Goal: Task Accomplishment & Management: Manage account settings

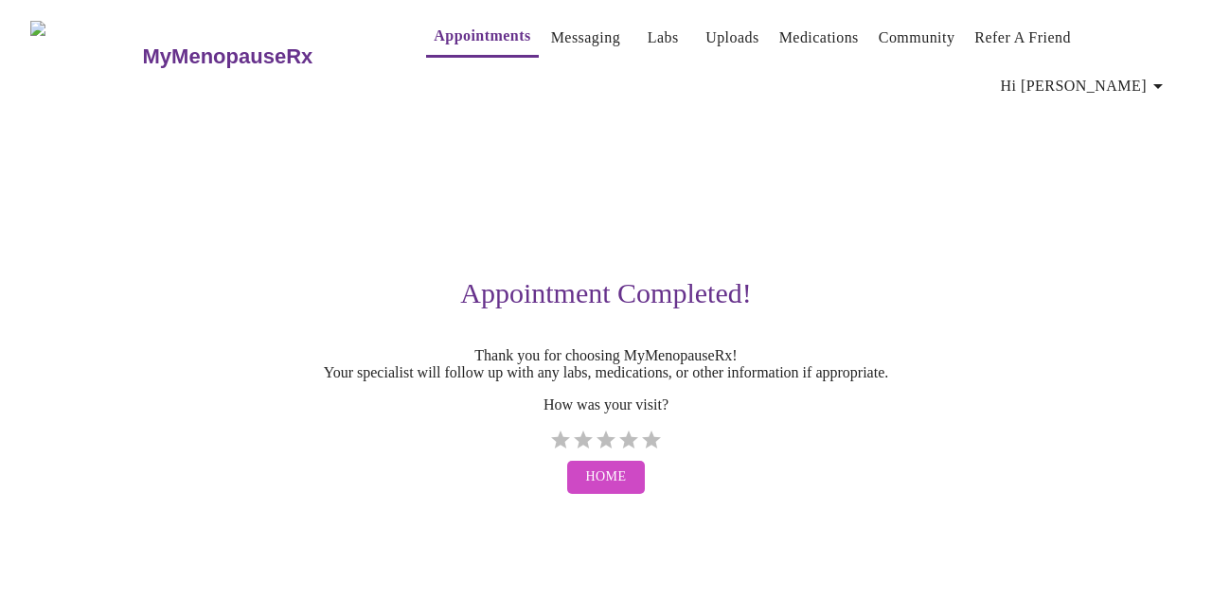
click at [705, 43] on link "Uploads" at bounding box center [732, 38] width 54 height 27
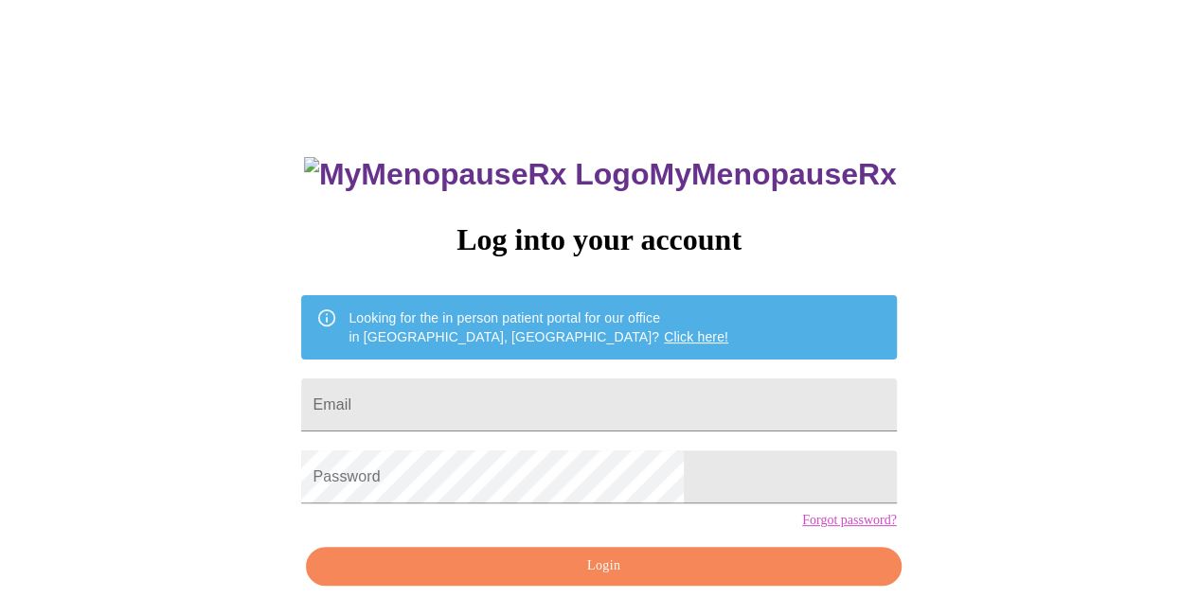
type input "[EMAIL_ADDRESS][DOMAIN_NAME]"
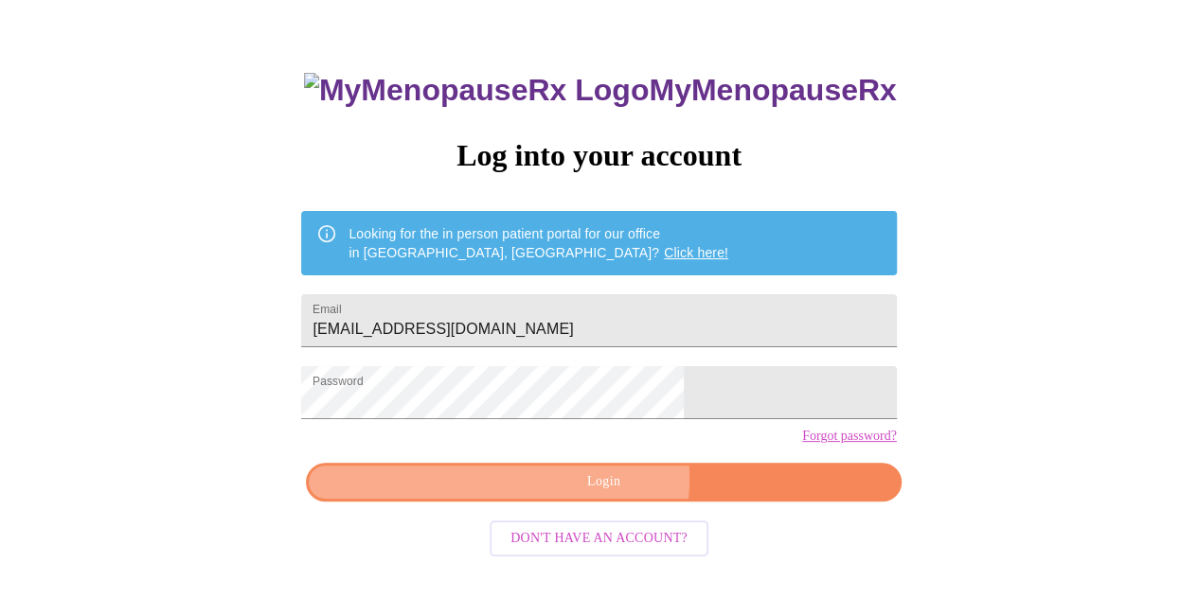
click at [582, 494] on span "Login" at bounding box center [603, 483] width 551 height 24
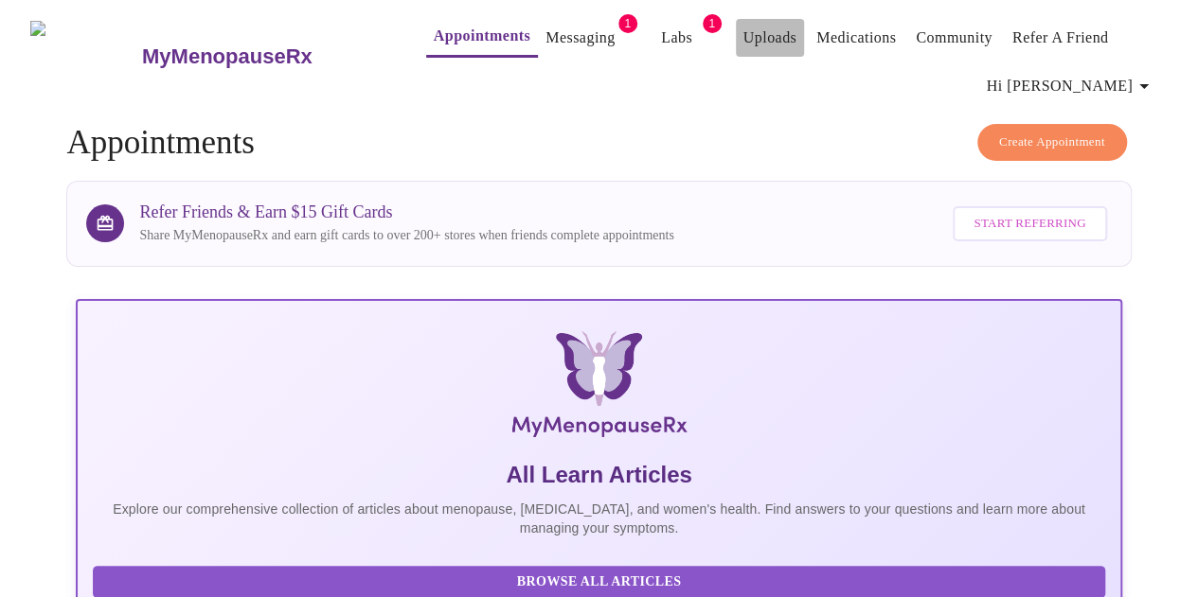
click at [743, 25] on link "Uploads" at bounding box center [770, 38] width 54 height 27
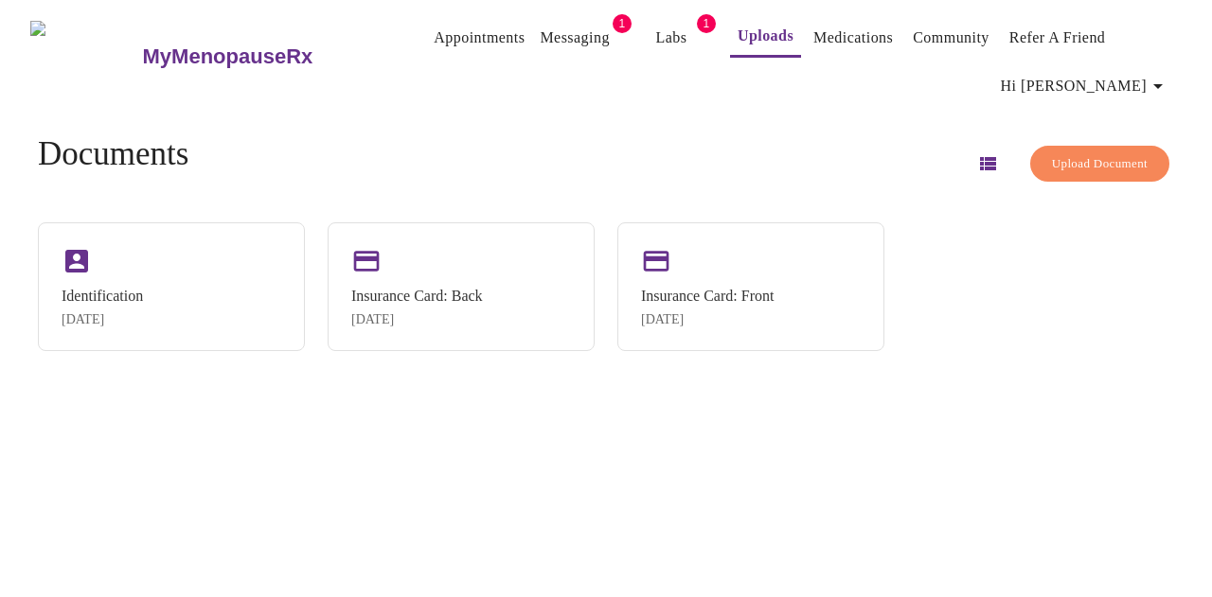
click at [1067, 153] on span "Upload Document" at bounding box center [1100, 164] width 96 height 22
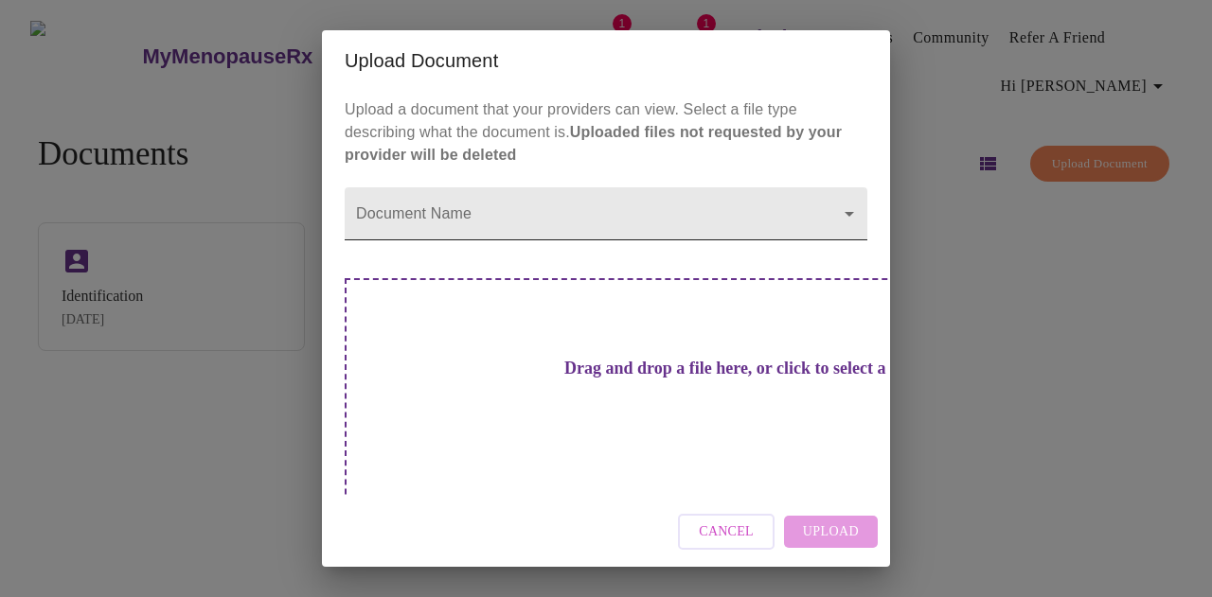
click at [422, 224] on body "MyMenopauseRx Appointments Messaging 1 Labs 1 Uploads Medications Community Ref…" at bounding box center [606, 306] width 1197 height 597
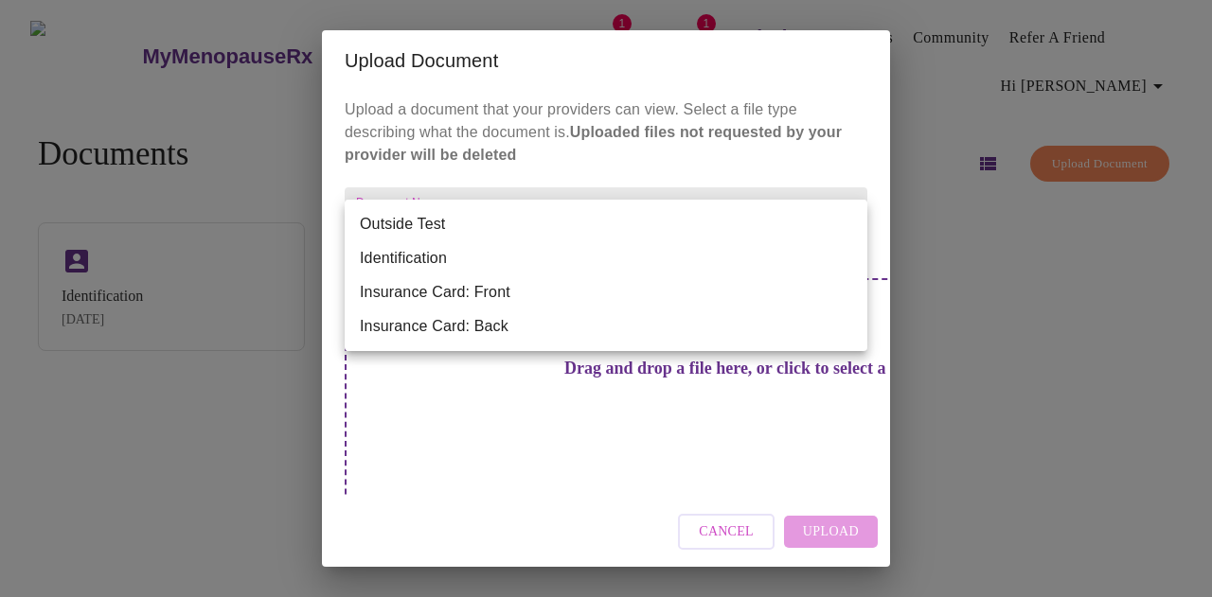
click at [443, 374] on div at bounding box center [606, 298] width 1212 height 597
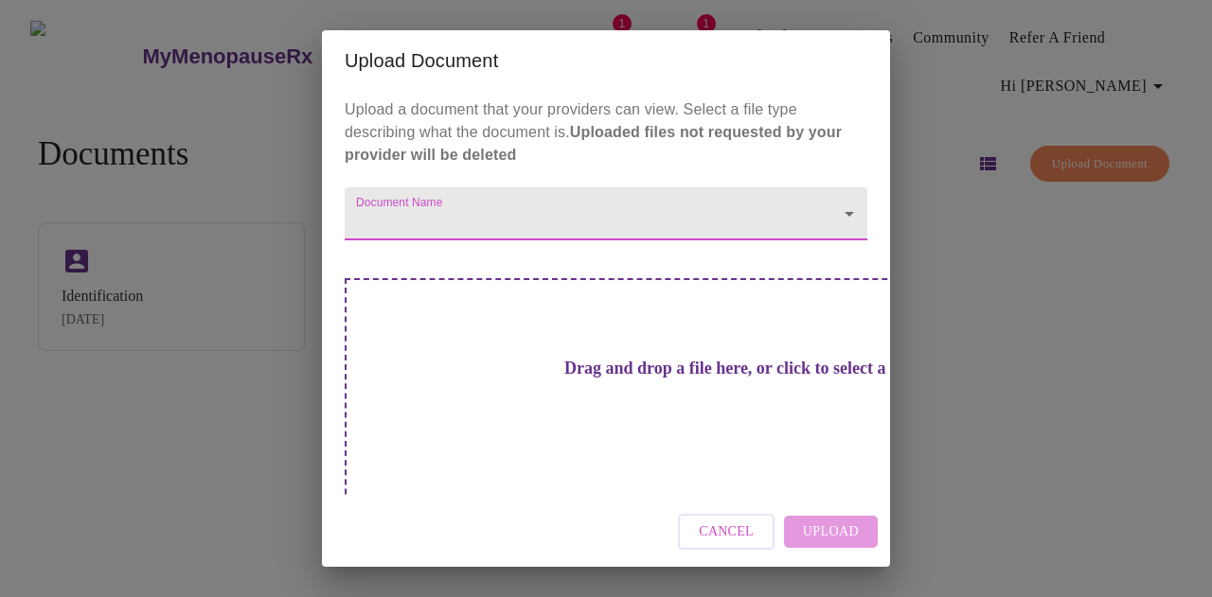
click at [583, 369] on h3 "Drag and drop a file here, or click to select a file" at bounding box center [738, 369] width 523 height 20
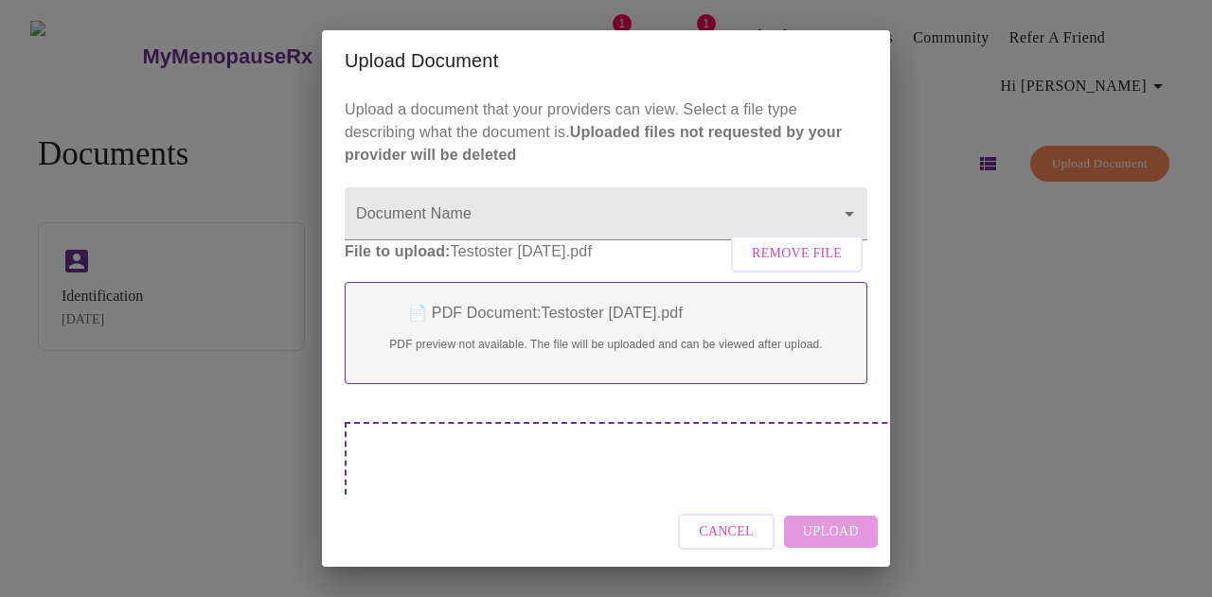
click at [411, 482] on div "Drag and drop a file here, or click to select a file" at bounding box center [739, 549] width 788 height 255
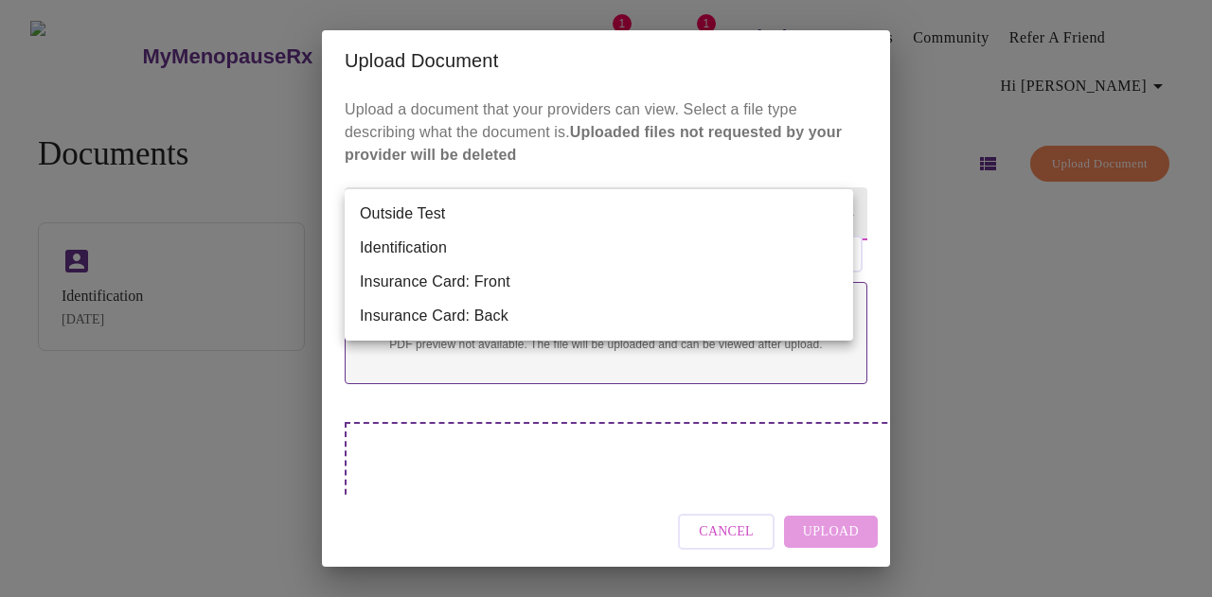
click at [398, 233] on body "MyMenopauseRx Appointments Messaging 1 Labs 1 Uploads Medications Community Ref…" at bounding box center [606, 306] width 1197 height 597
click at [371, 205] on li "Outside Test" at bounding box center [599, 214] width 508 height 34
type input "Outside Test"
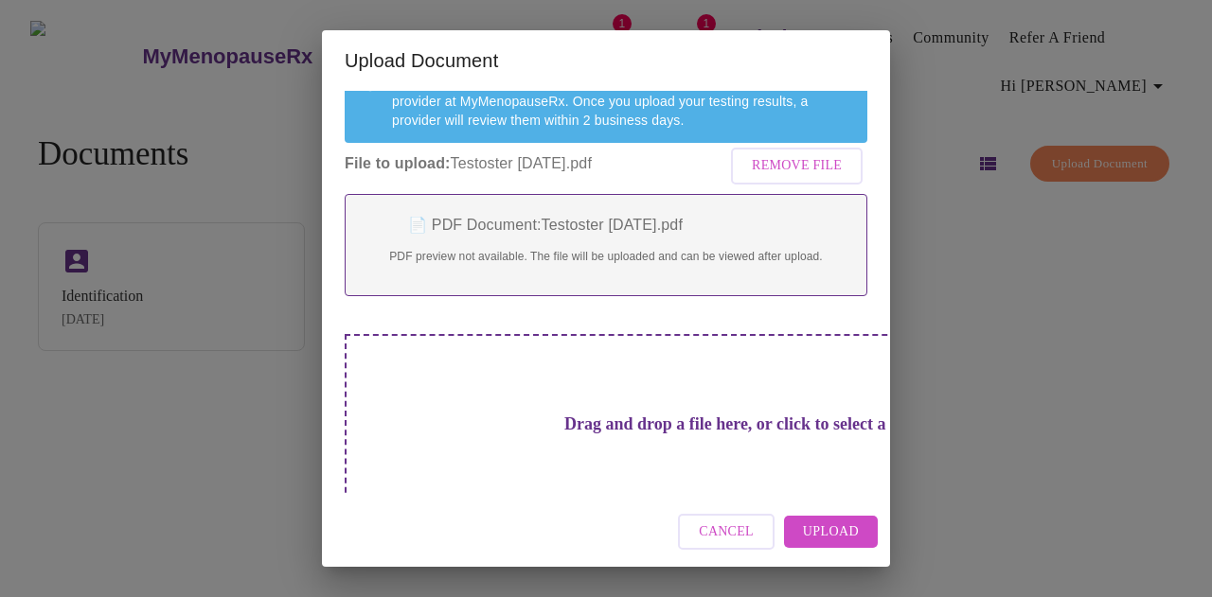
scroll to position [189, 0]
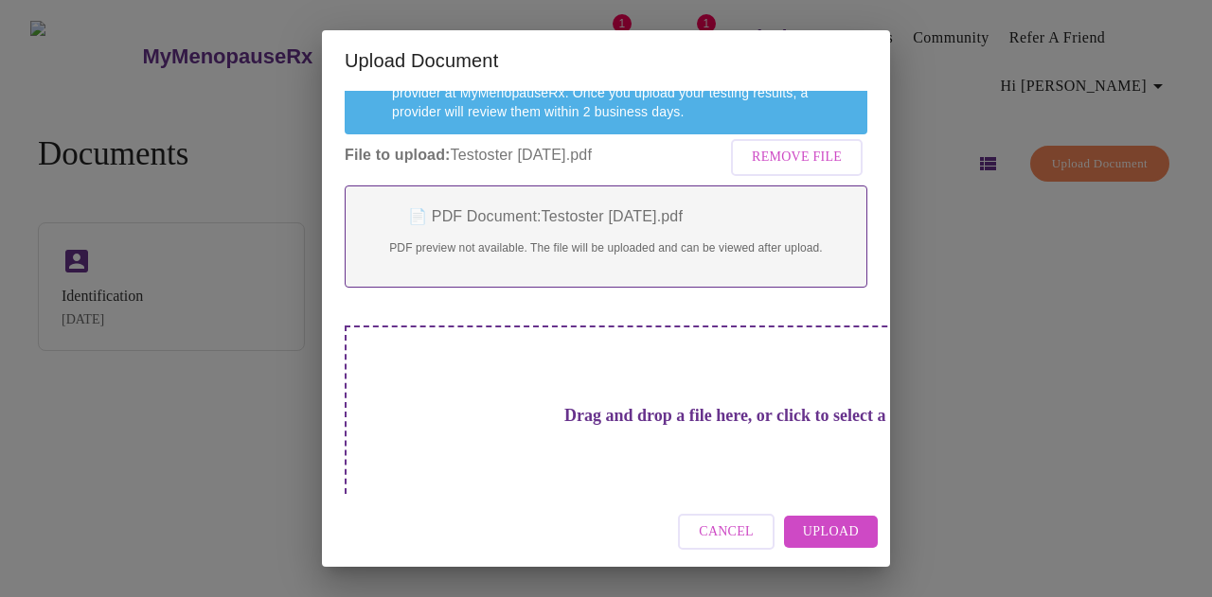
click at [492, 408] on h3 "Drag and drop a file here, or click to select a file" at bounding box center [738, 416] width 523 height 20
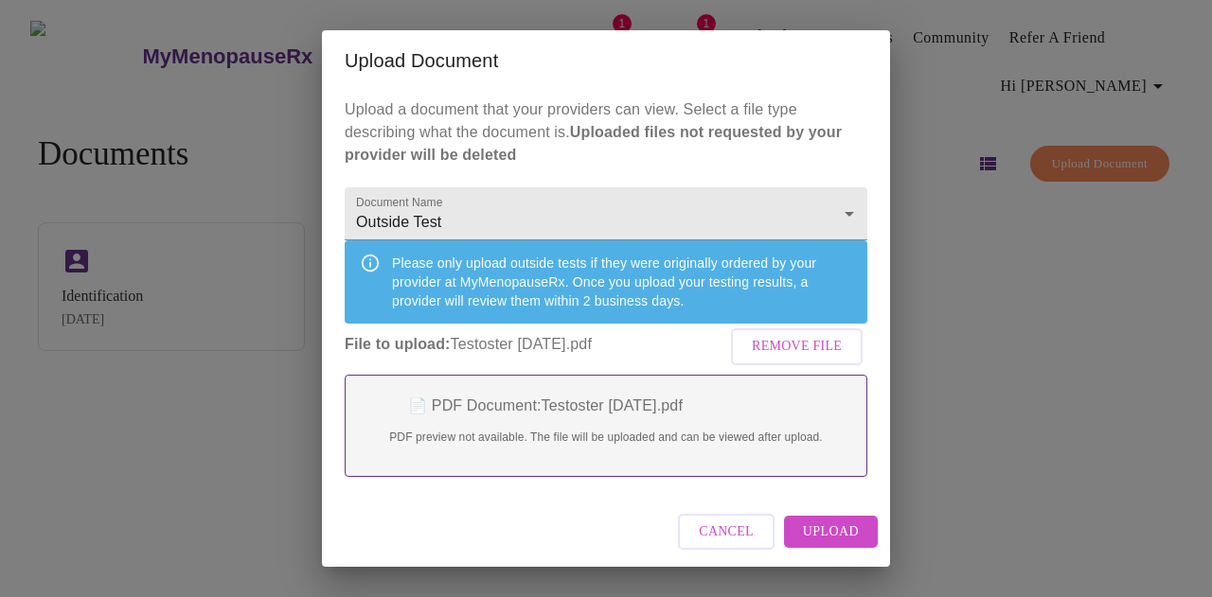
scroll to position [95, 0]
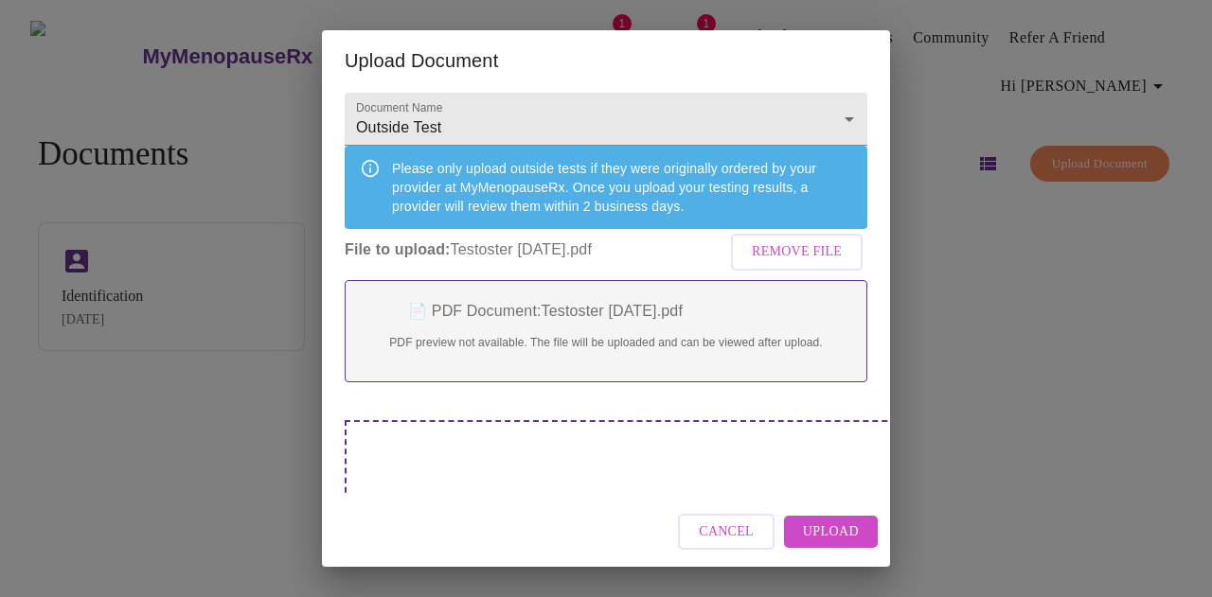
click at [839, 537] on span "Upload" at bounding box center [831, 533] width 56 height 24
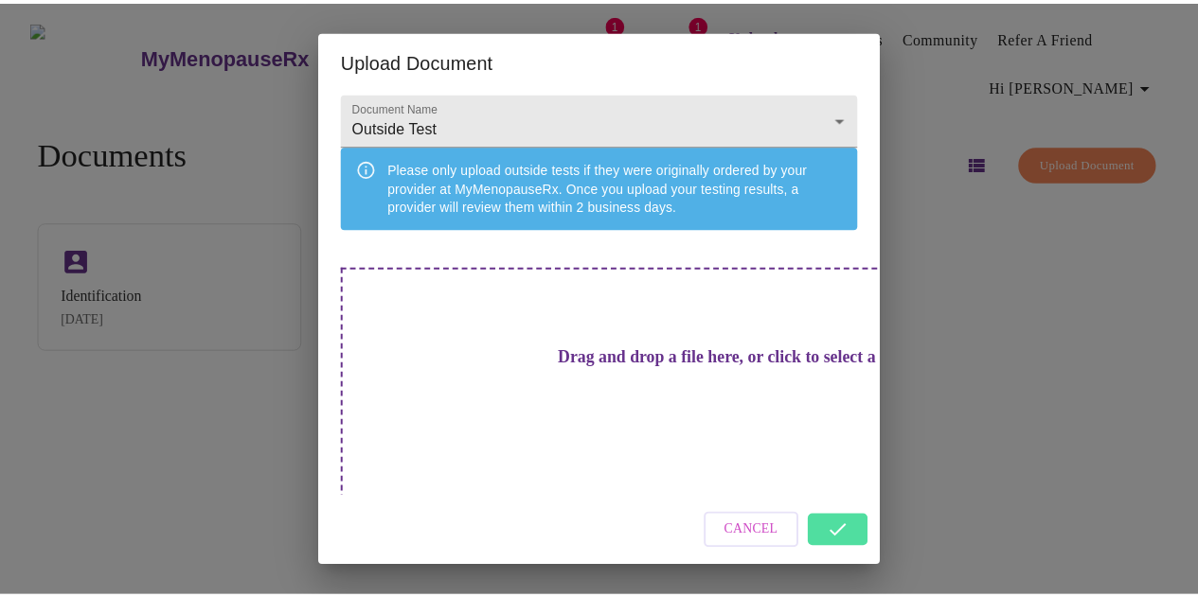
scroll to position [80, 0]
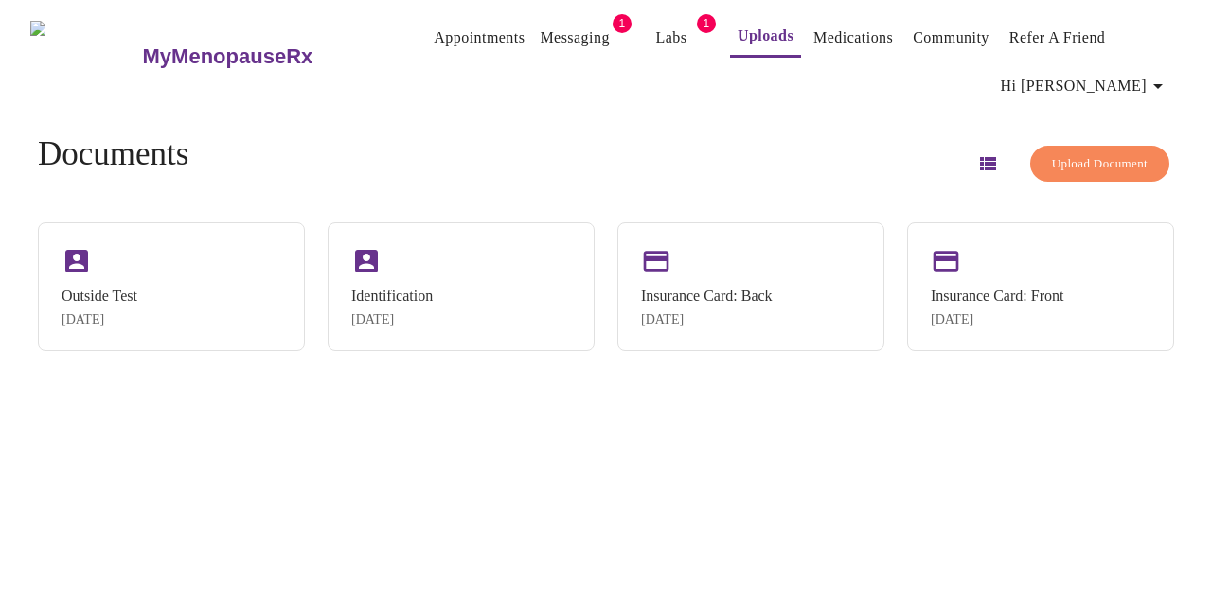
click at [550, 25] on link "Messaging" at bounding box center [574, 38] width 69 height 27
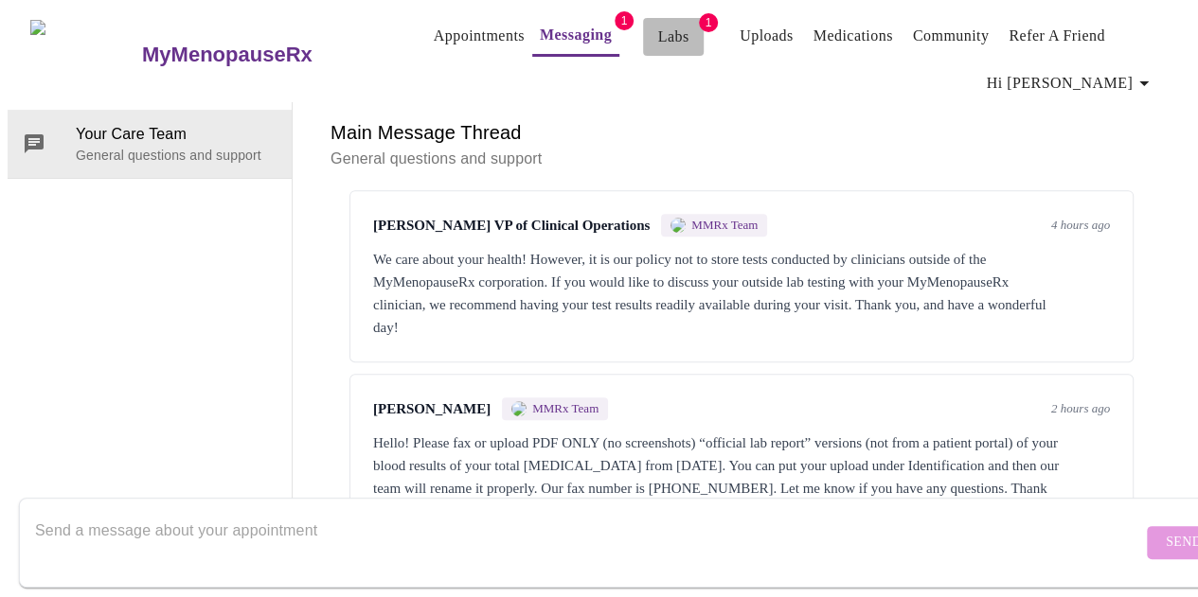
click at [658, 24] on link "Labs" at bounding box center [673, 37] width 31 height 27
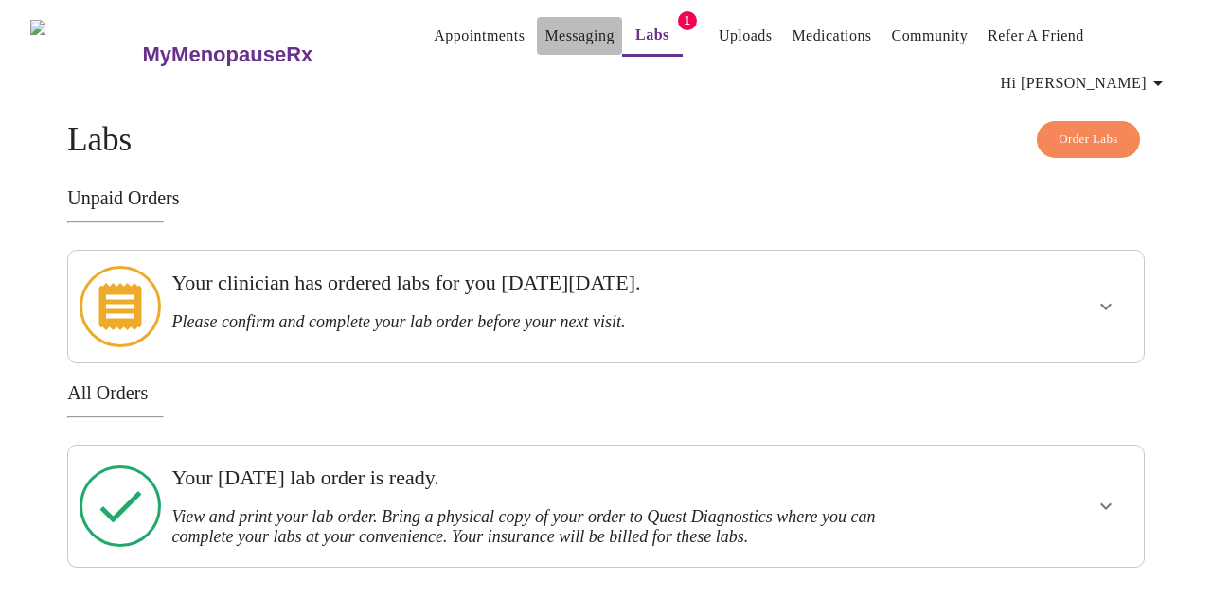
click at [544, 23] on link "Messaging" at bounding box center [578, 36] width 69 height 27
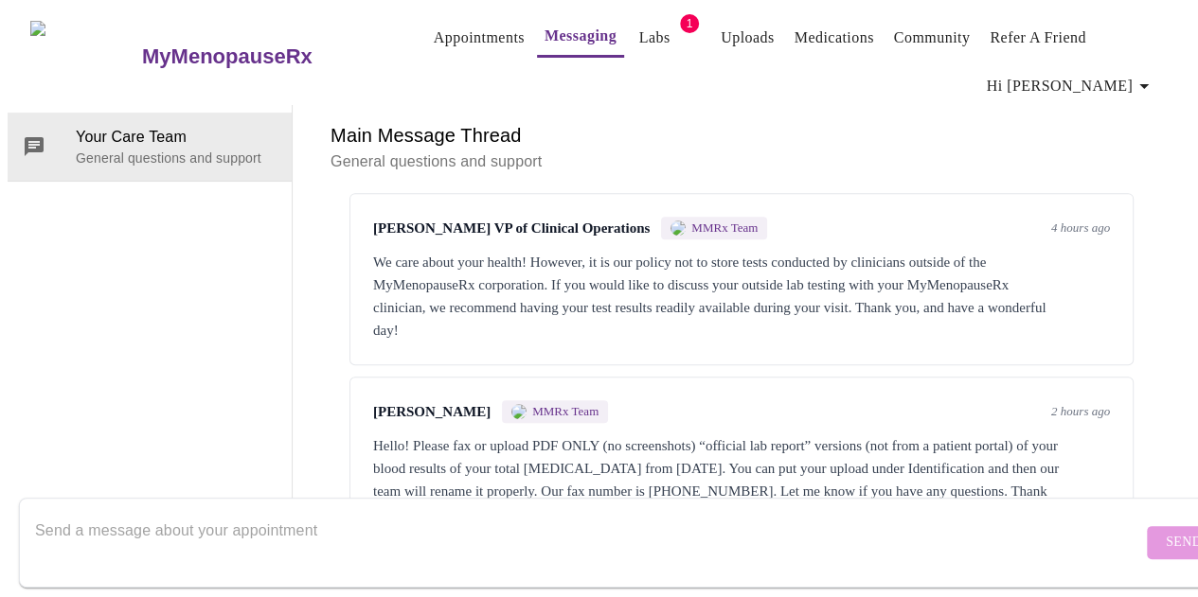
scroll to position [498, 0]
click at [987, 435] on div "Hello! Please fax or upload PDF ONLY (no screenshots) “official lab report” ver…" at bounding box center [741, 480] width 737 height 91
click at [847, 526] on textarea "Send a message about your appointment" at bounding box center [588, 542] width 1107 height 61
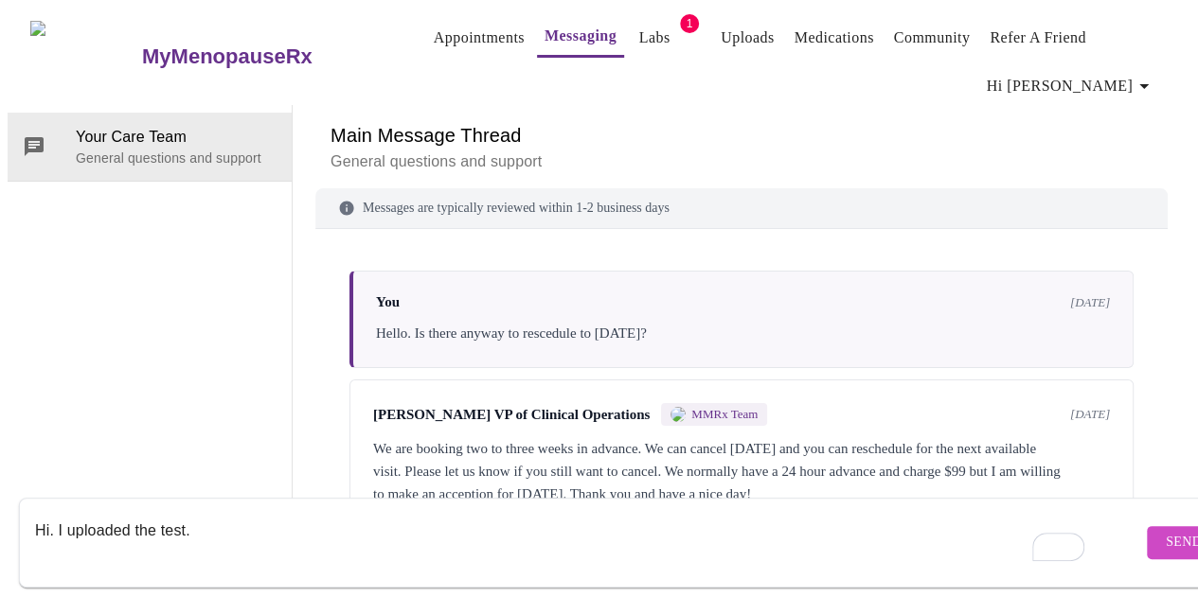
scroll to position [0, 0]
type textarea "Hi. I uploaded the test."
click at [639, 31] on link "Labs" at bounding box center [654, 38] width 31 height 27
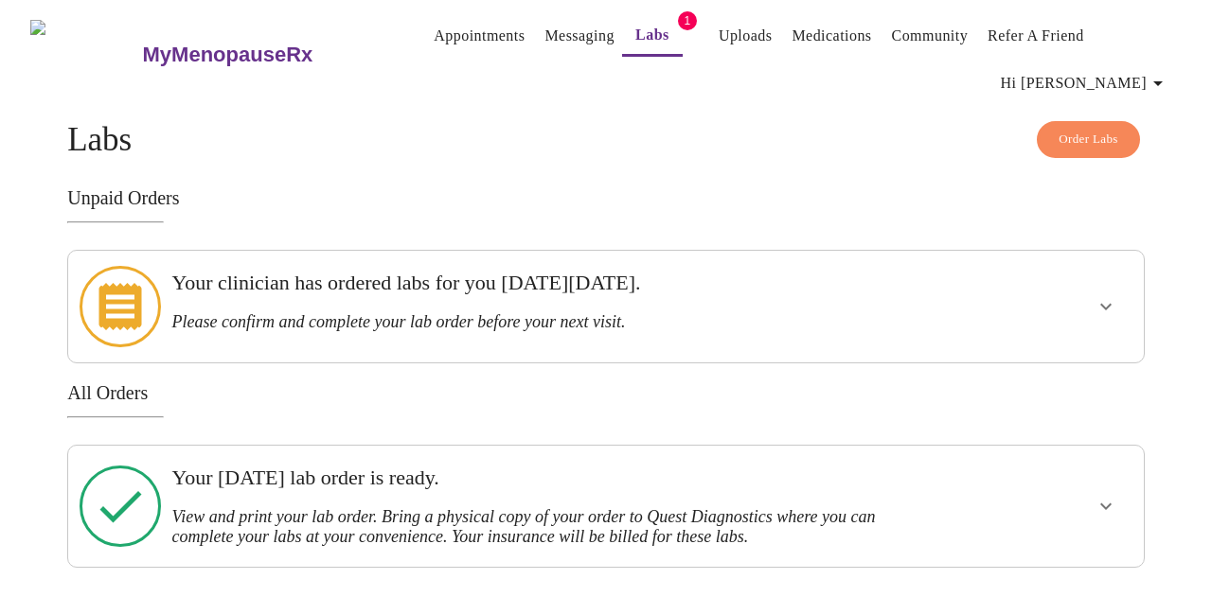
click at [339, 312] on h3 "Please confirm and complete your lab order before your next visit." at bounding box center [553, 322] width 765 height 20
click at [544, 29] on link "Messaging" at bounding box center [578, 36] width 69 height 27
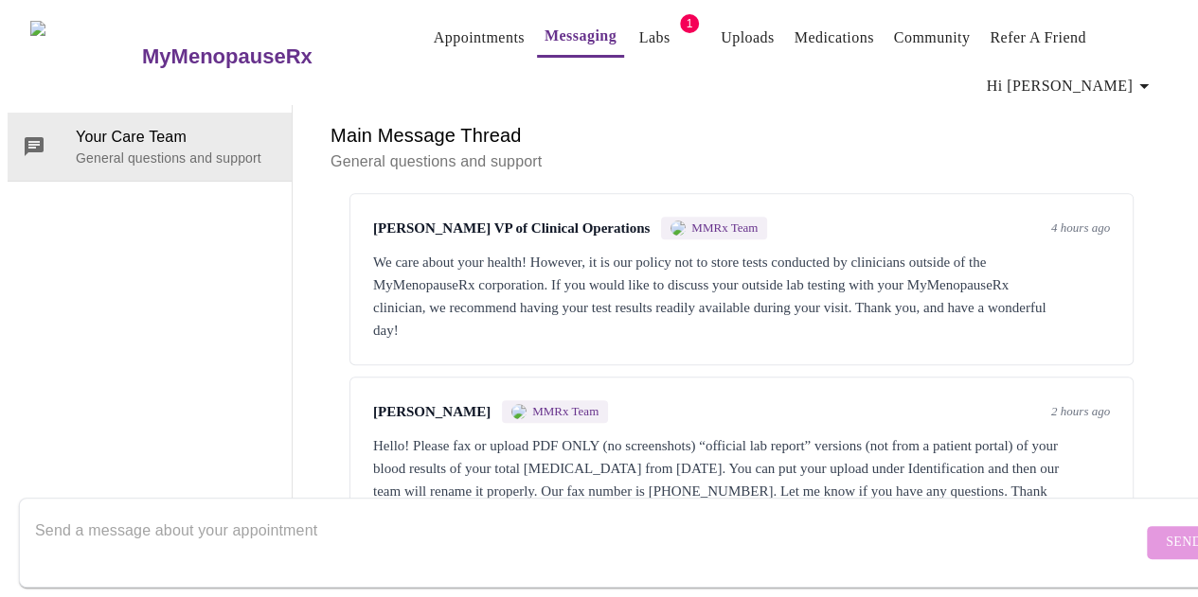
scroll to position [498, 0]
click at [364, 512] on textarea "Send a message about your appointment" at bounding box center [588, 542] width 1107 height 61
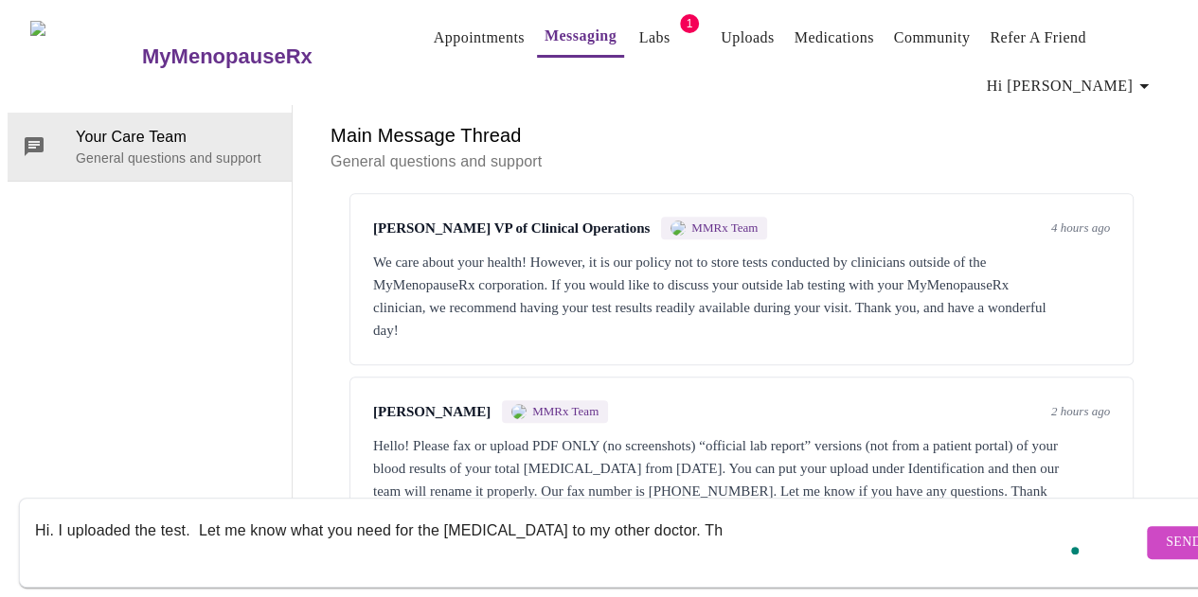
type textarea "Hi. I uploaded the test. Let me know what you need for the [MEDICAL_DATA] to my…"
